Goal: Check status: Check status

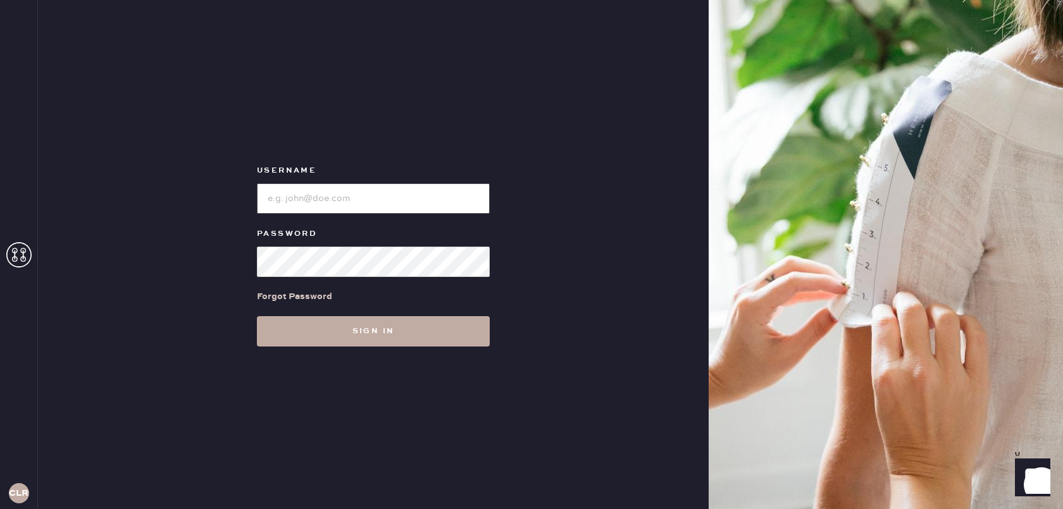
type input "[EMAIL_ADDRESS][DOMAIN_NAME]"
click at [399, 334] on button "Sign in" at bounding box center [373, 331] width 233 height 30
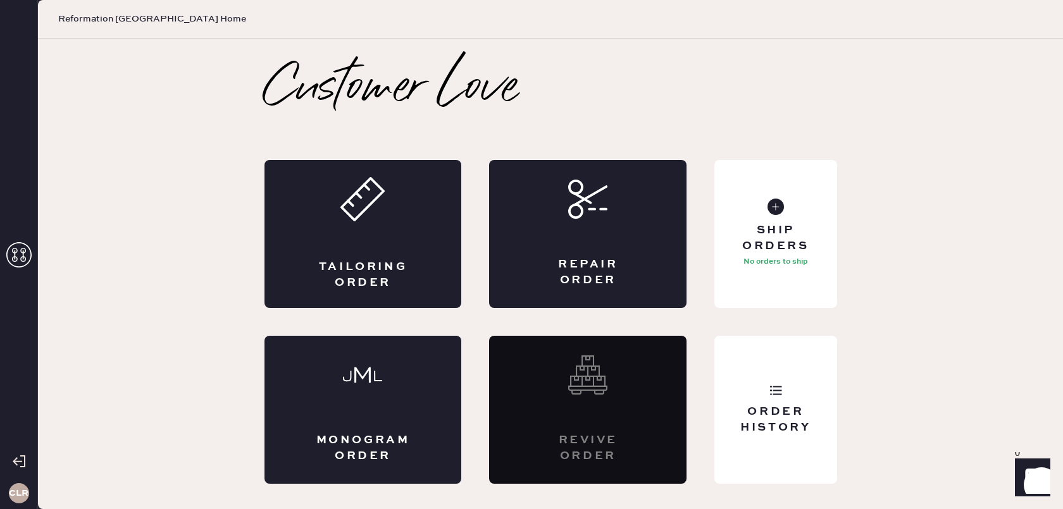
click at [22, 244] on icon at bounding box center [18, 254] width 25 height 25
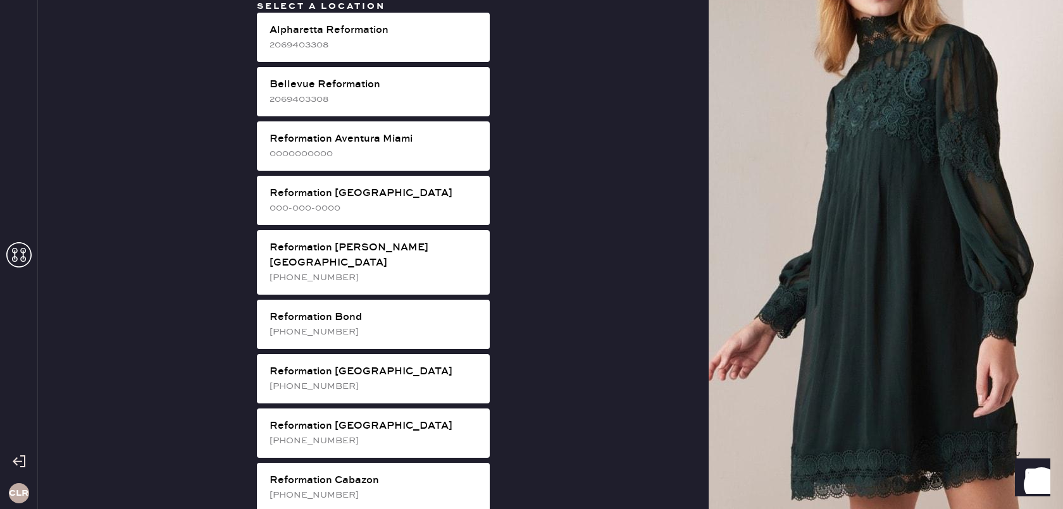
scroll to position [1135, 0]
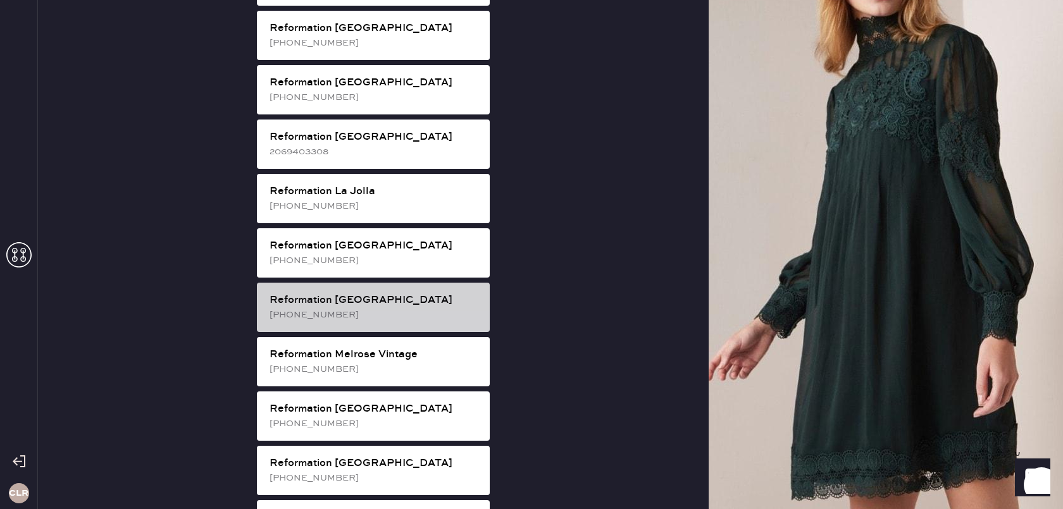
click at [438, 308] on div "[PHONE_NUMBER]" at bounding box center [374, 315] width 210 height 14
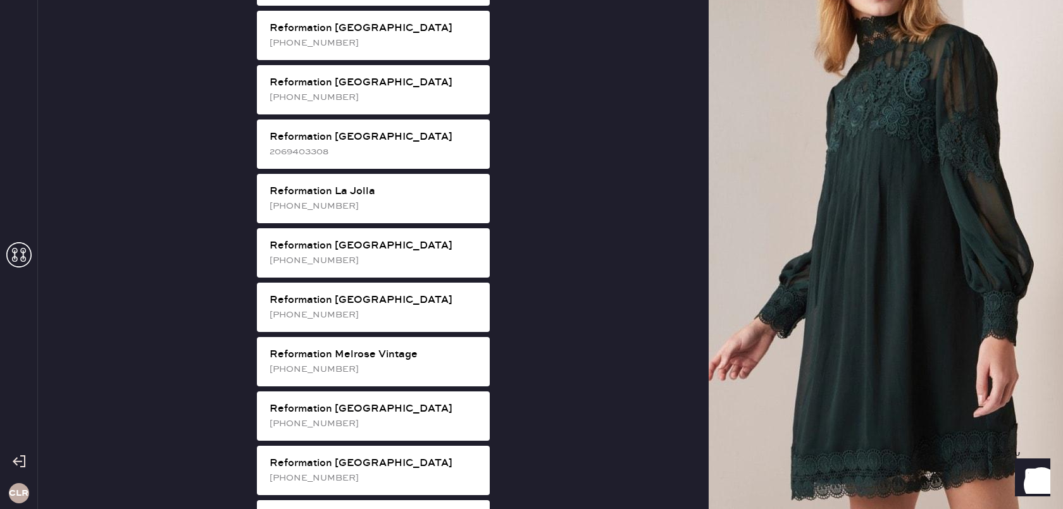
scroll to position [0, 0]
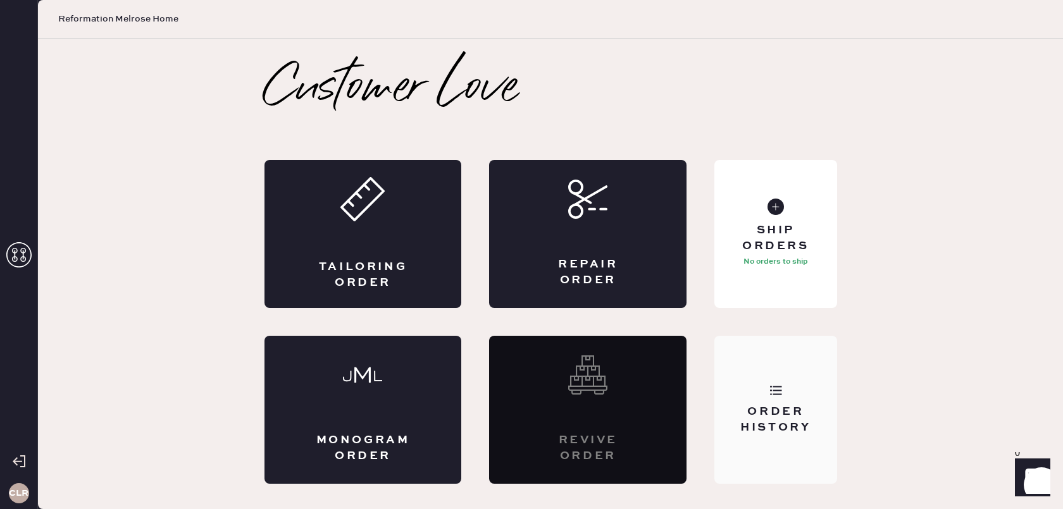
click at [774, 409] on div "Order History" at bounding box center [775, 420] width 102 height 32
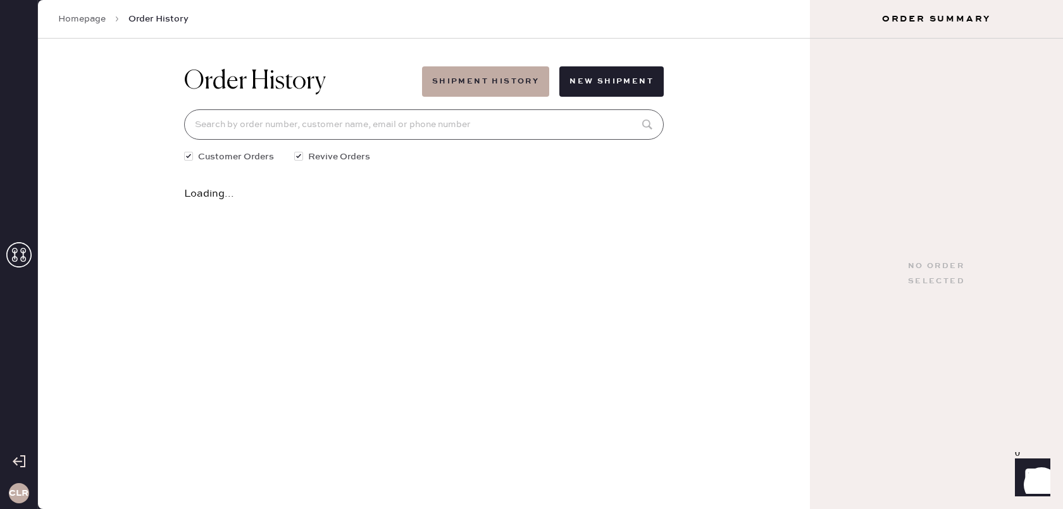
click at [559, 128] on input at bounding box center [423, 124] width 479 height 30
paste input "[EMAIL_ADDRESS][DOMAIN_NAME]"
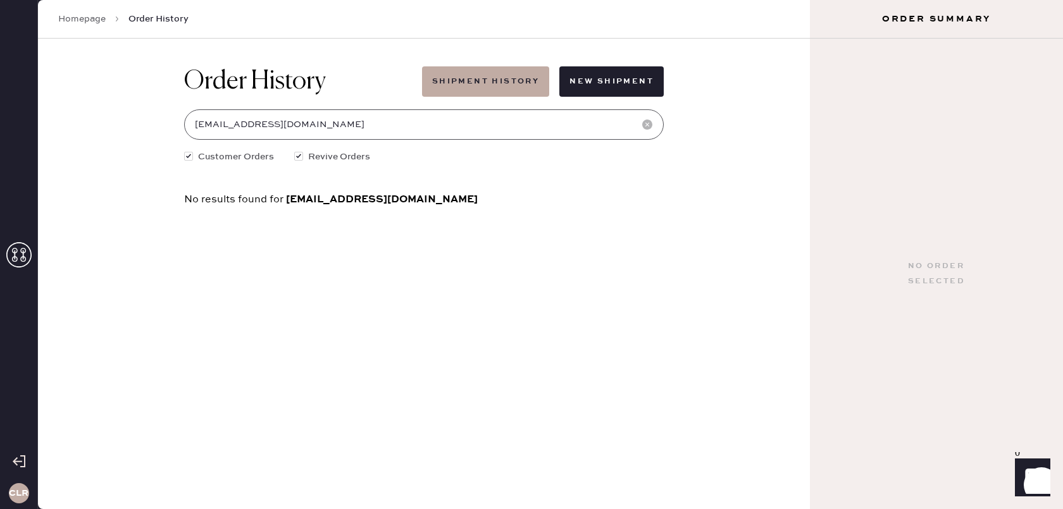
type input "[EMAIL_ADDRESS][DOMAIN_NAME]"
click at [30, 252] on icon at bounding box center [18, 254] width 25 height 25
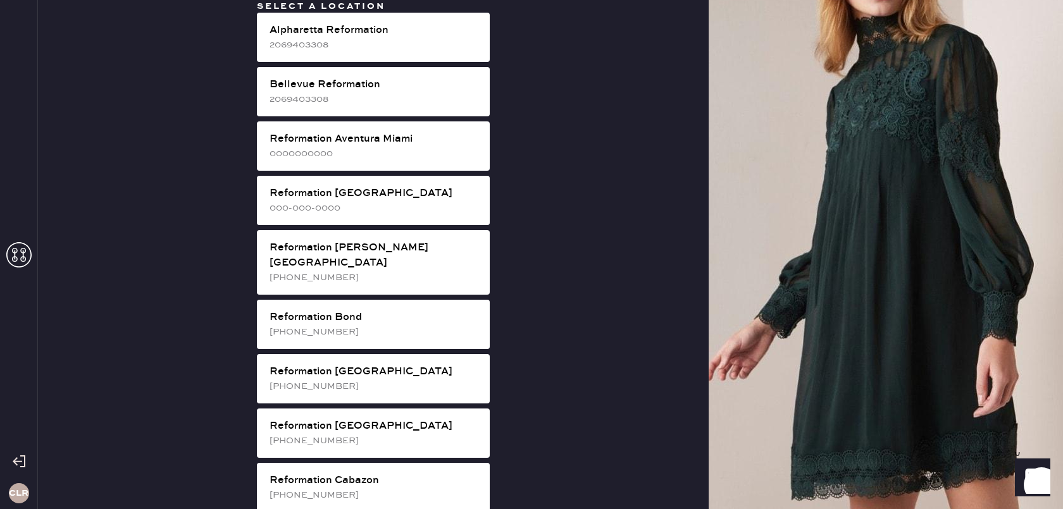
scroll to position [1027, 0]
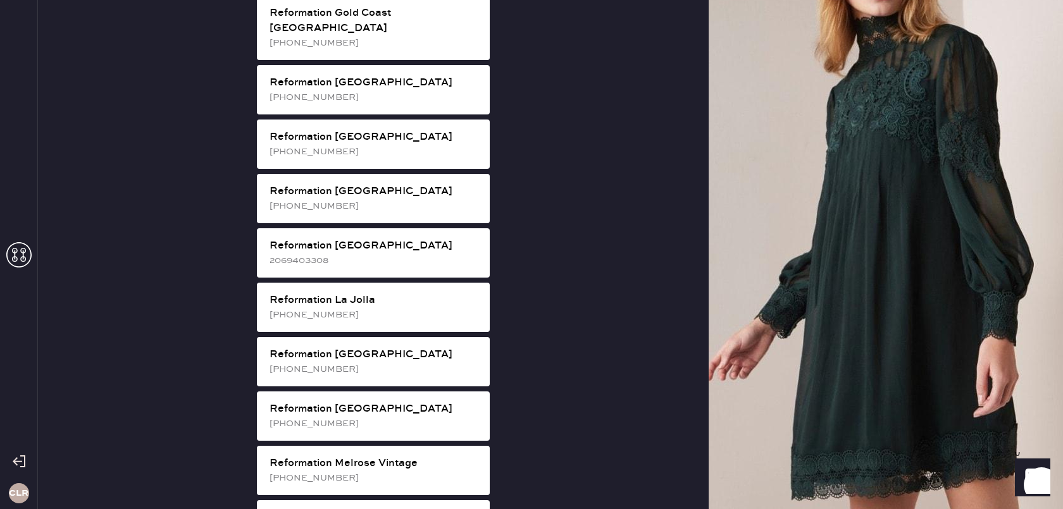
click at [447, 283] on div "Reformation La Jolla [PHONE_NUMBER]" at bounding box center [373, 307] width 233 height 49
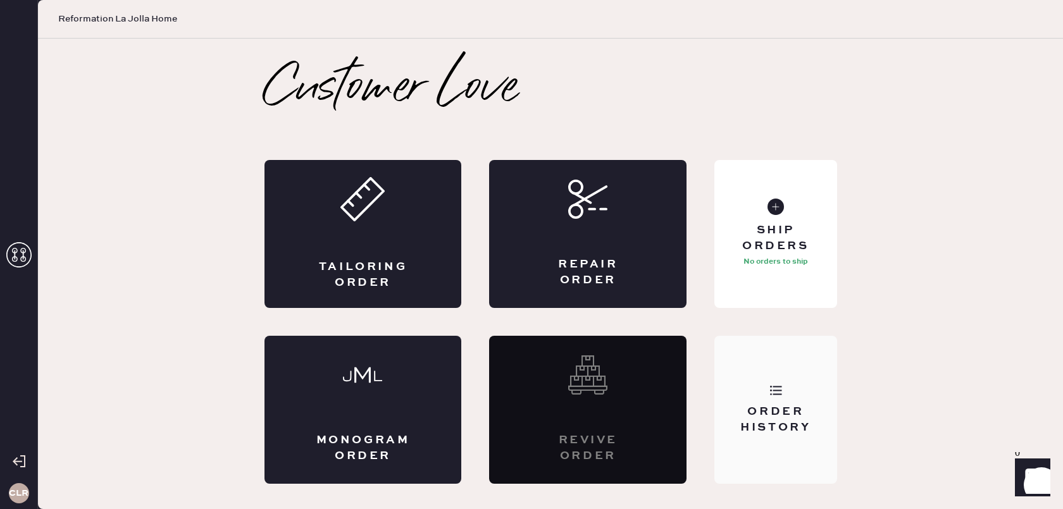
click at [796, 379] on div "Order History" at bounding box center [775, 410] width 122 height 148
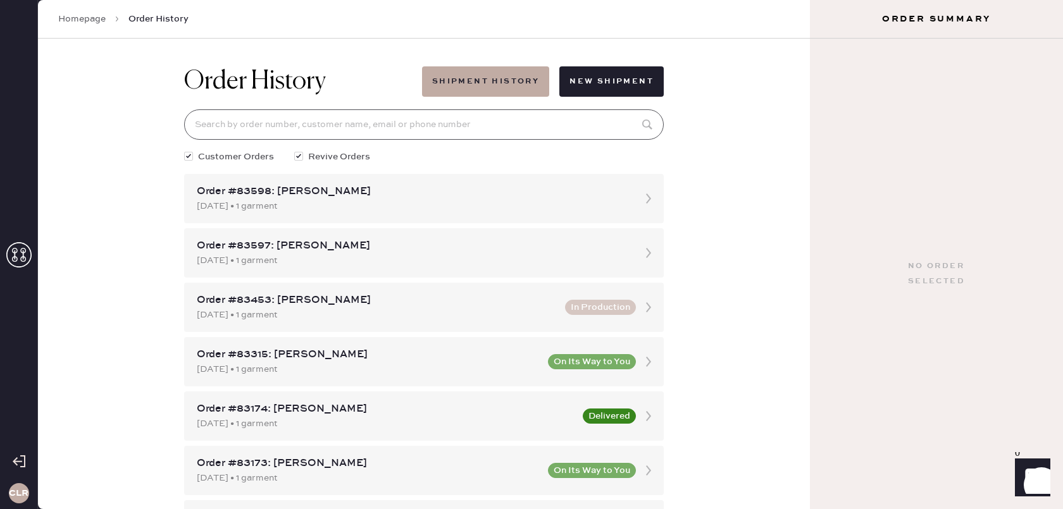
click at [536, 133] on input at bounding box center [423, 124] width 479 height 30
paste input "[EMAIL_ADDRESS][DOMAIN_NAME]"
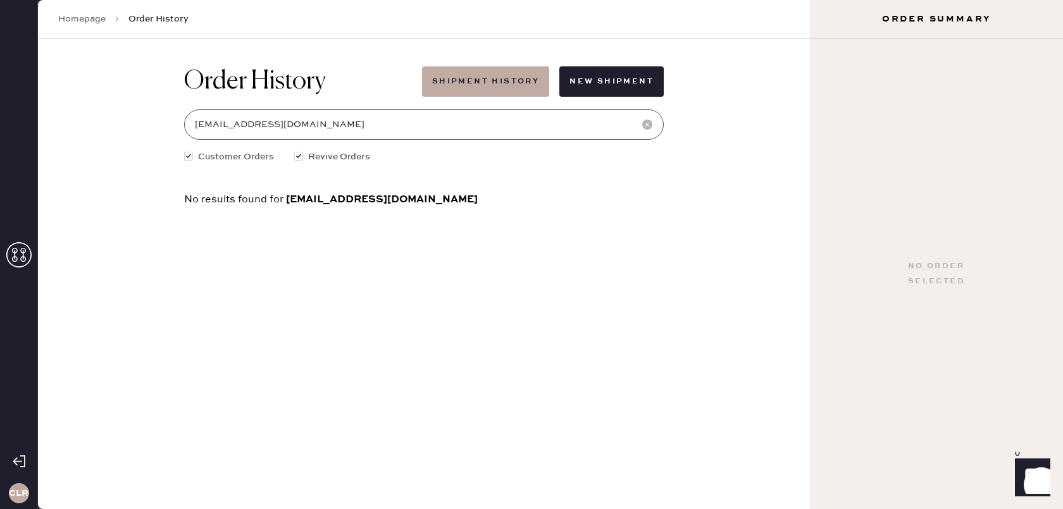
type input "[EMAIL_ADDRESS][DOMAIN_NAME]"
click at [20, 252] on icon at bounding box center [18, 254] width 25 height 25
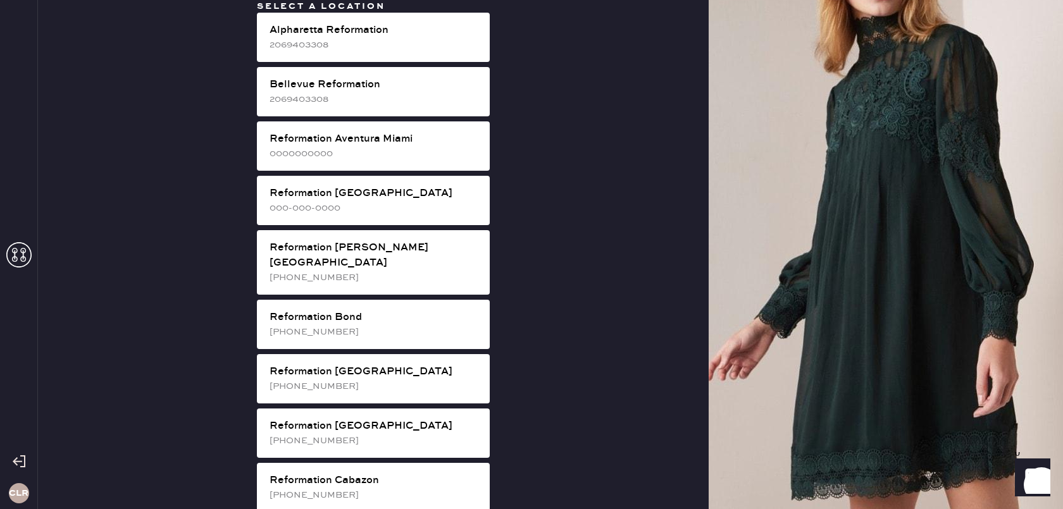
scroll to position [1135, 0]
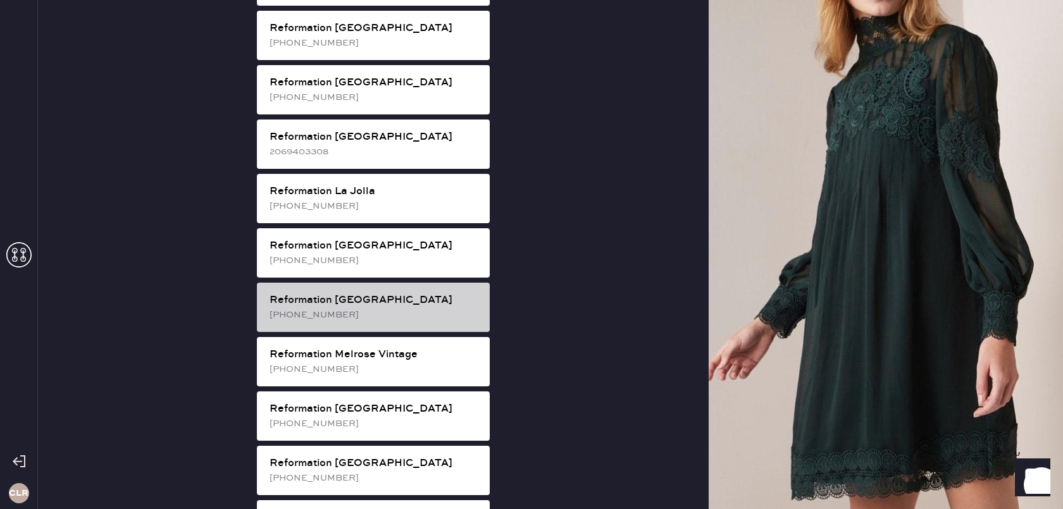
click at [409, 293] on div "Reformation [GEOGRAPHIC_DATA]" at bounding box center [374, 300] width 210 height 15
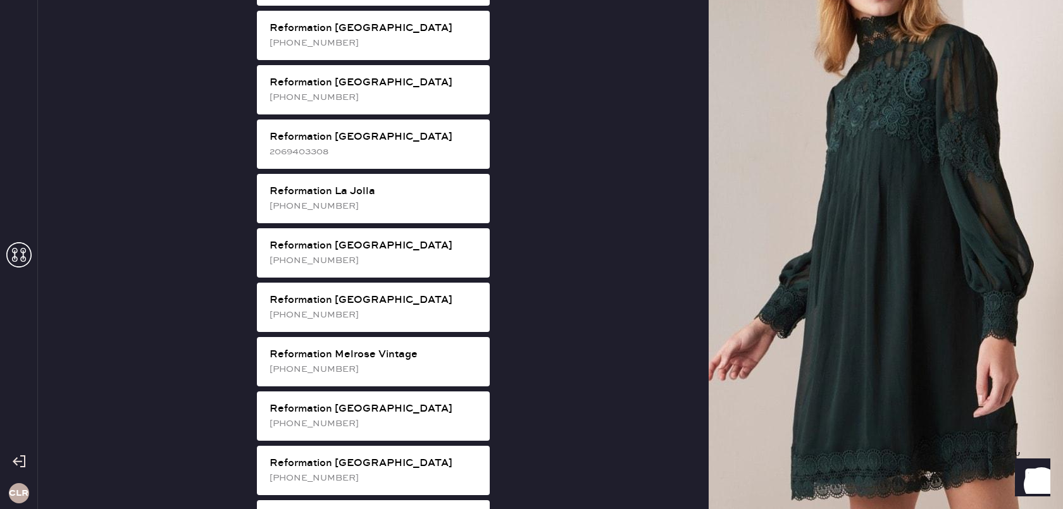
scroll to position [0, 0]
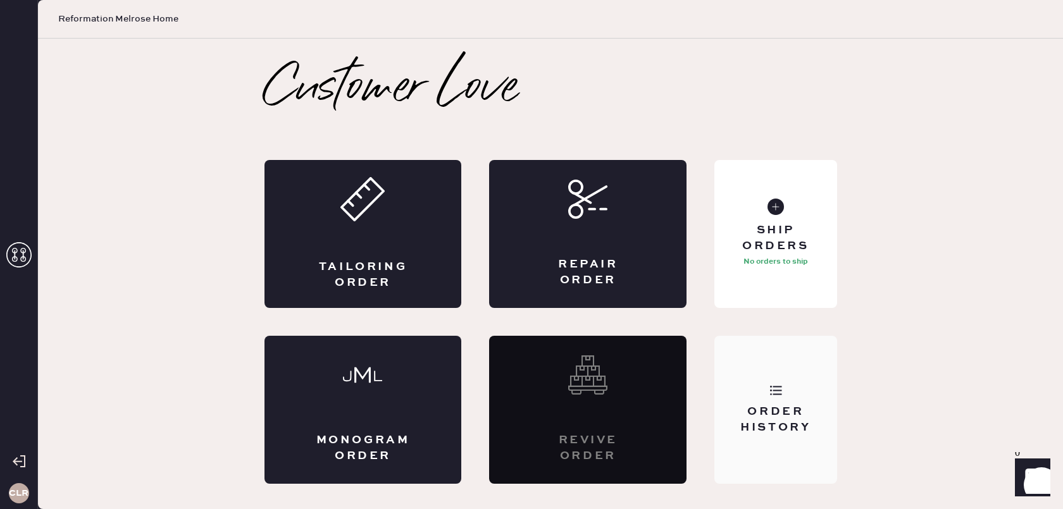
click at [767, 366] on div "Order History" at bounding box center [775, 410] width 122 height 148
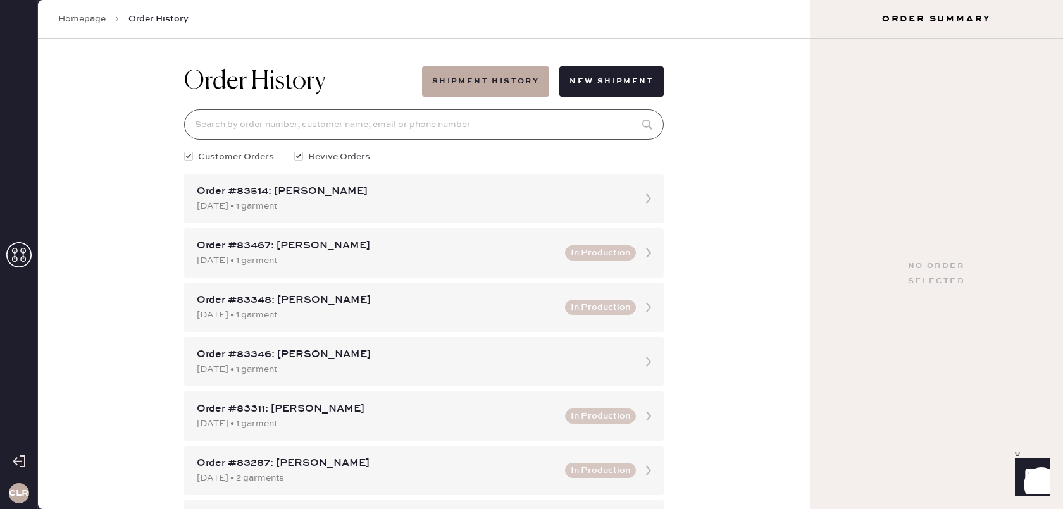
click at [555, 119] on input at bounding box center [423, 124] width 479 height 30
paste input "[PERSON_NAME]"
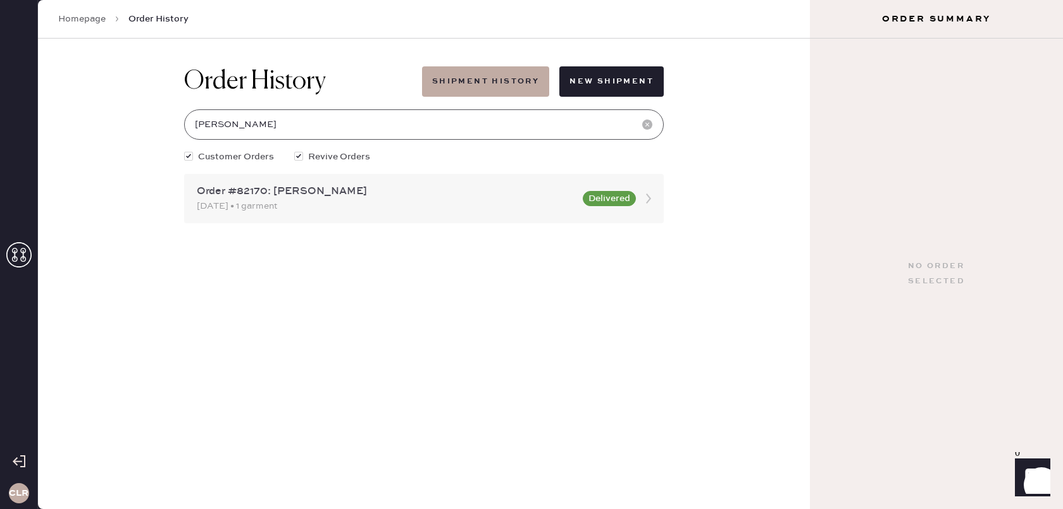
type input "[PERSON_NAME]"
click at [650, 201] on icon at bounding box center [648, 198] width 25 height 25
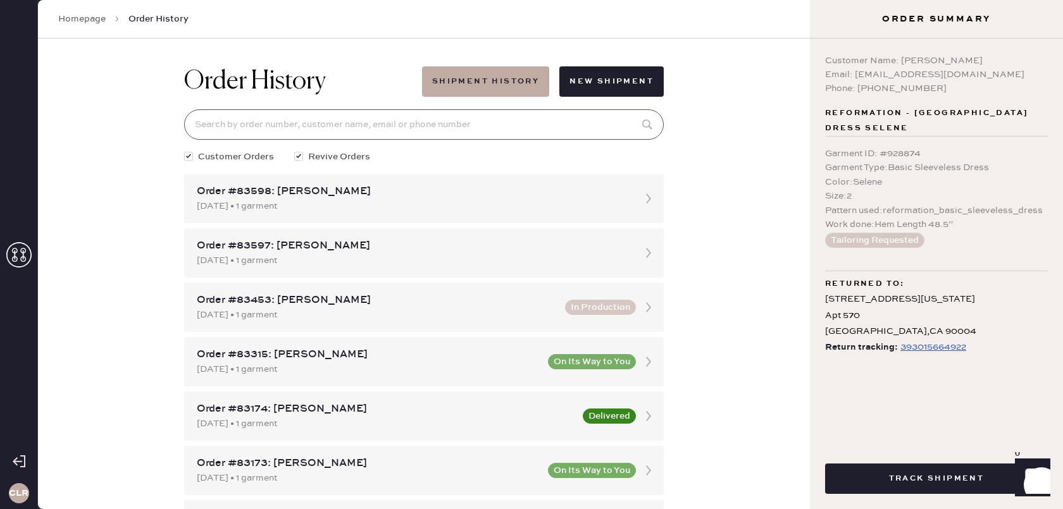
click at [421, 121] on input at bounding box center [423, 124] width 479 height 30
paste input "[PERSON_NAME]"
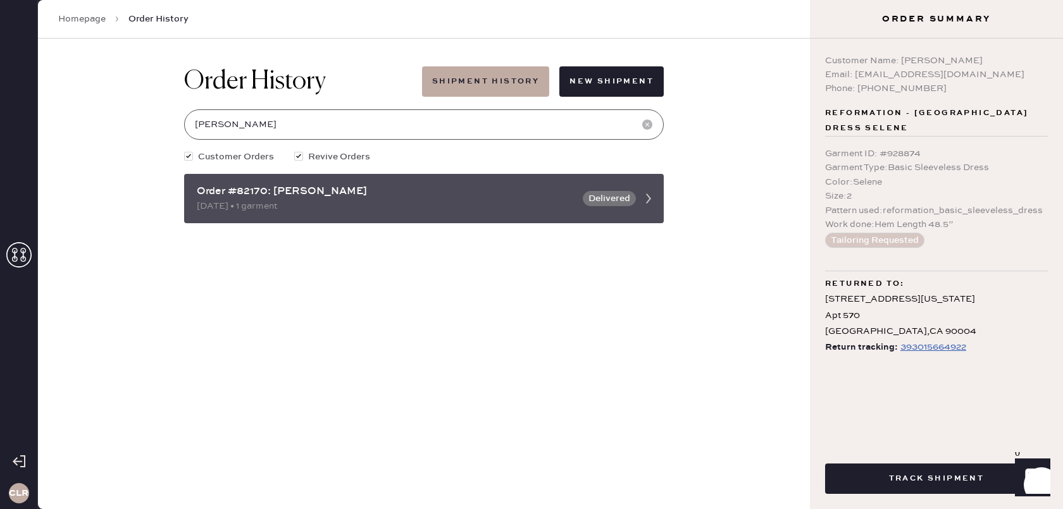
type input "[PERSON_NAME]"
copy div "Order #82170"
drag, startPoint x: 267, startPoint y: 192, endPoint x: 196, endPoint y: 194, distance: 70.9
click at [197, 194] on div "Order #82170: [PERSON_NAME]" at bounding box center [386, 191] width 378 height 15
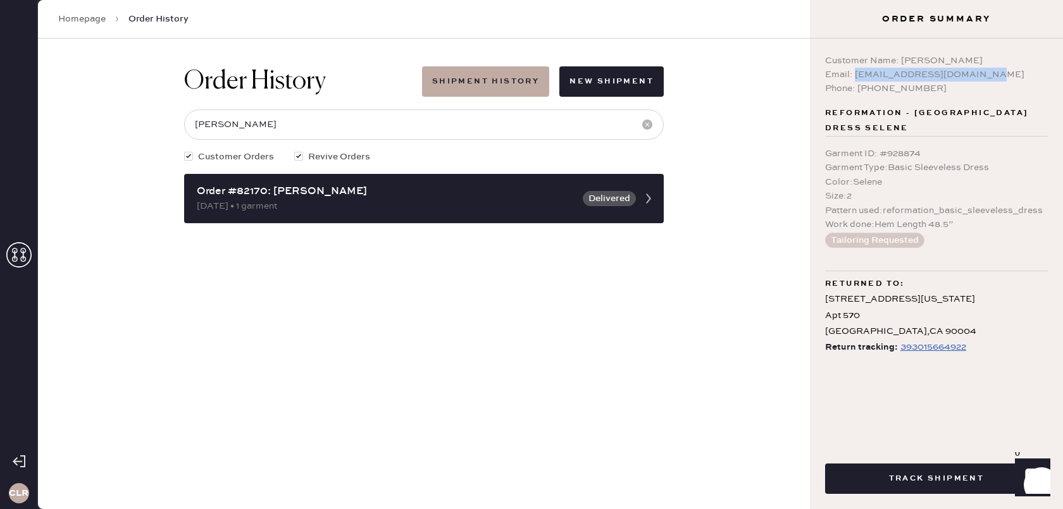
drag, startPoint x: 854, startPoint y: 75, endPoint x: 986, endPoint y: 71, distance: 132.2
click at [986, 71] on div "Email: [EMAIL_ADDRESS][DOMAIN_NAME]" at bounding box center [936, 75] width 223 height 14
copy div "[EMAIL_ADDRESS][DOMAIN_NAME]"
click at [930, 340] on div "393015664922" at bounding box center [933, 347] width 66 height 15
click at [945, 340] on div "393015664922" at bounding box center [933, 347] width 66 height 15
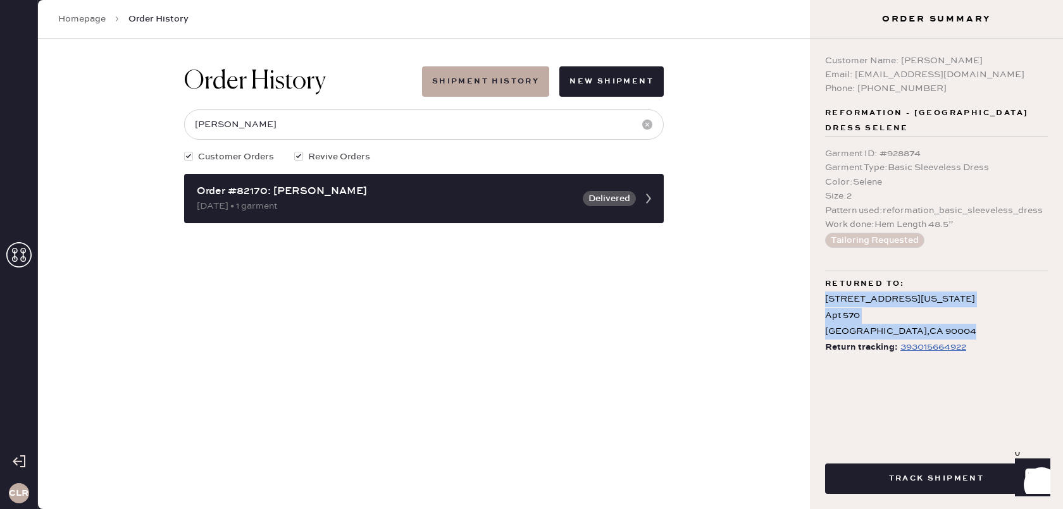
drag, startPoint x: 915, startPoint y: 310, endPoint x: 822, endPoint y: 287, distance: 95.9
click at [822, 287] on div "Customer Name: [PERSON_NAME] Email: [PERSON_NAME][EMAIL_ADDRESS][DOMAIN_NAME] P…" at bounding box center [936, 239] width 253 height 400
copy div "[STREET_ADDRESS][US_STATE]"
